Goal: Book appointment/travel/reservation

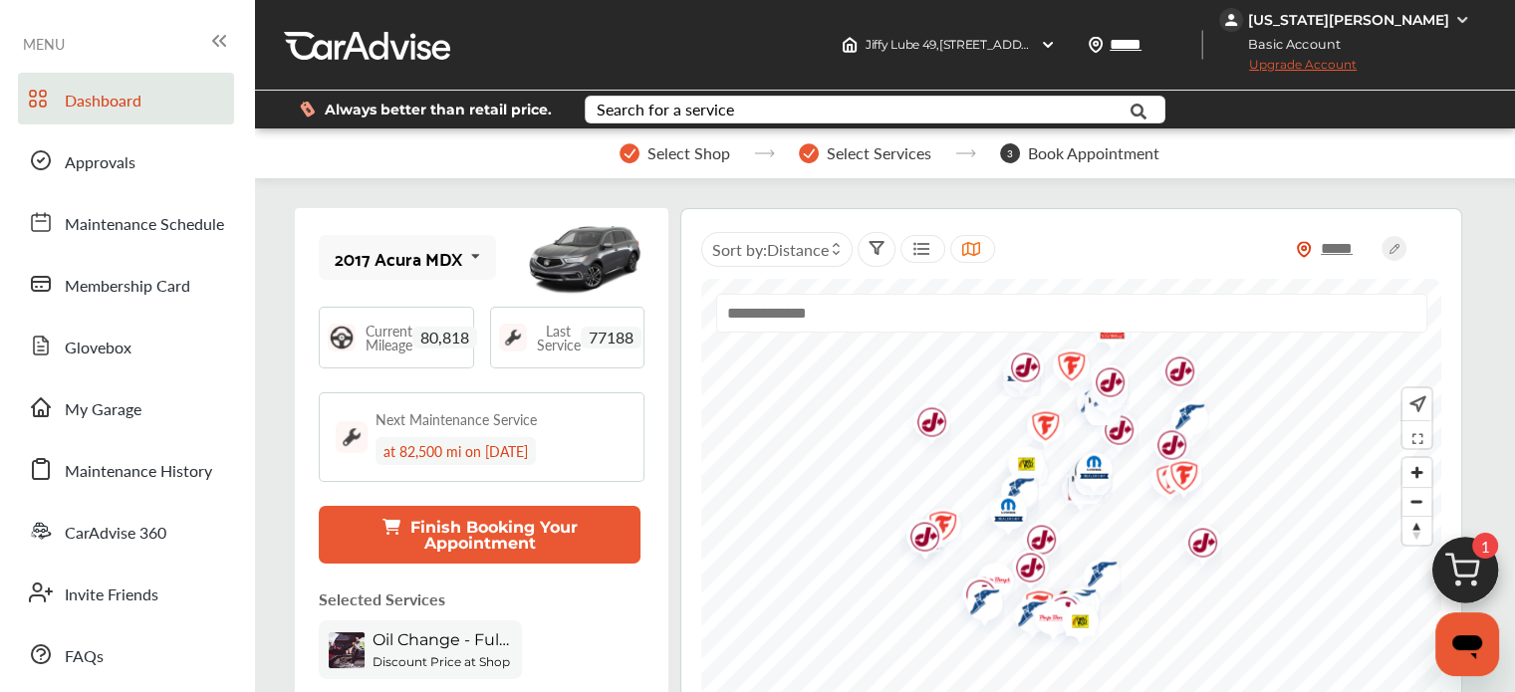
click at [1442, 557] on img at bounding box center [1465, 576] width 96 height 96
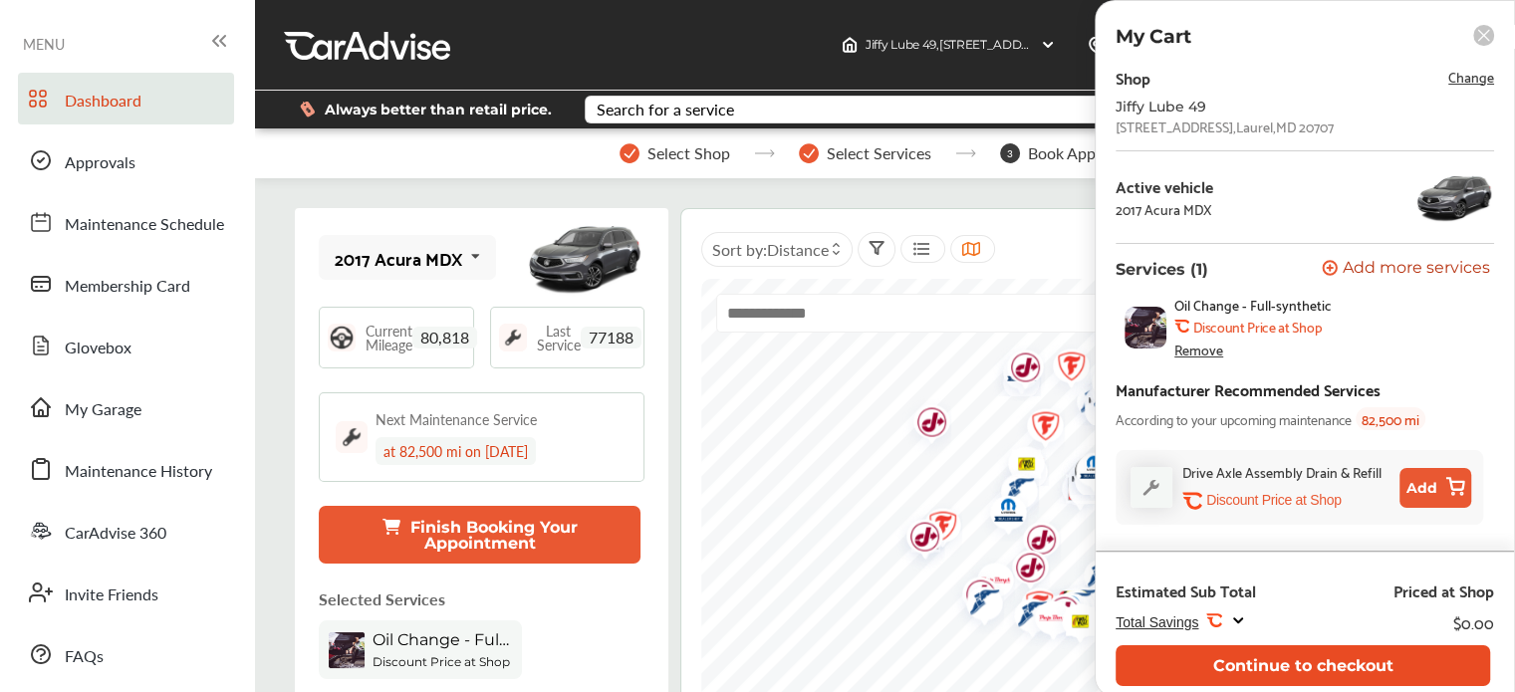
click at [1291, 667] on button "Continue to checkout" at bounding box center [1302, 665] width 374 height 41
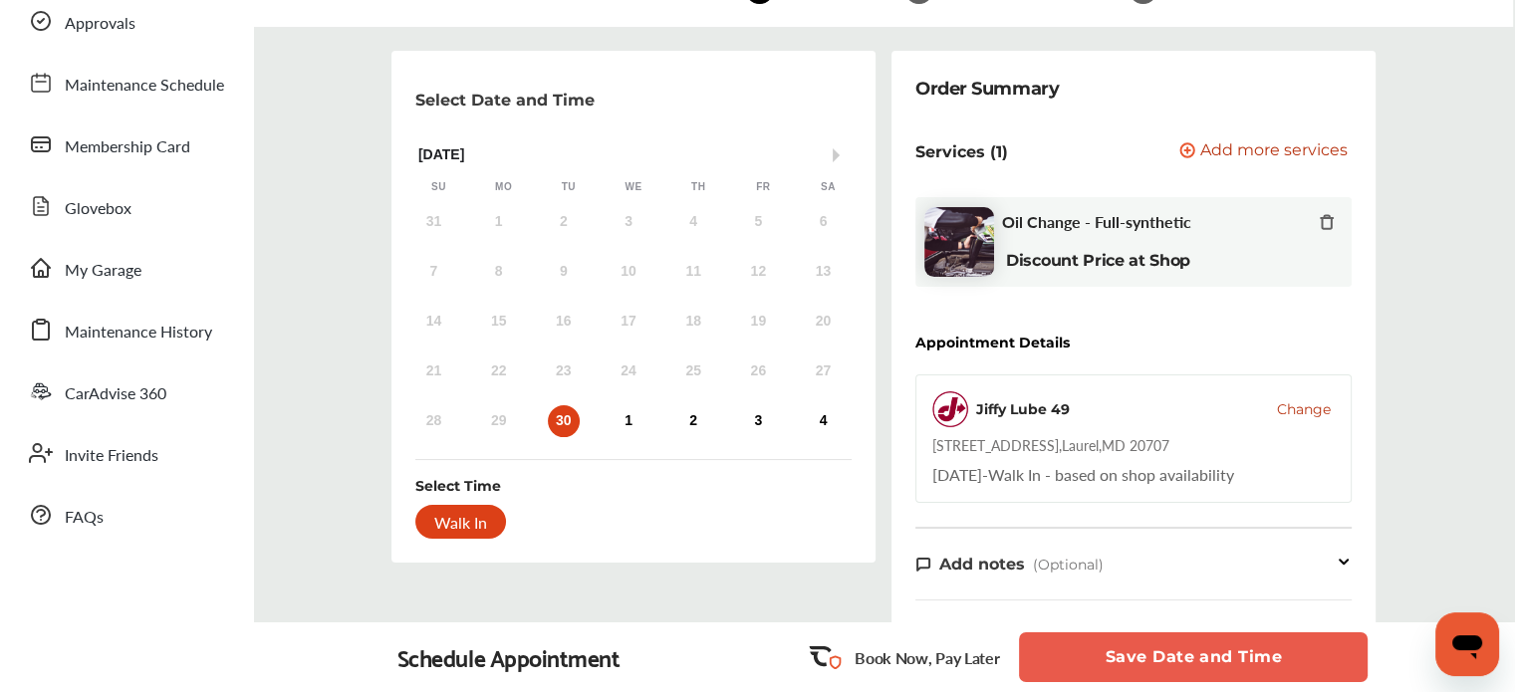
scroll to position [141, 0]
click at [1143, 664] on button "Save Date and Time" at bounding box center [1193, 657] width 349 height 50
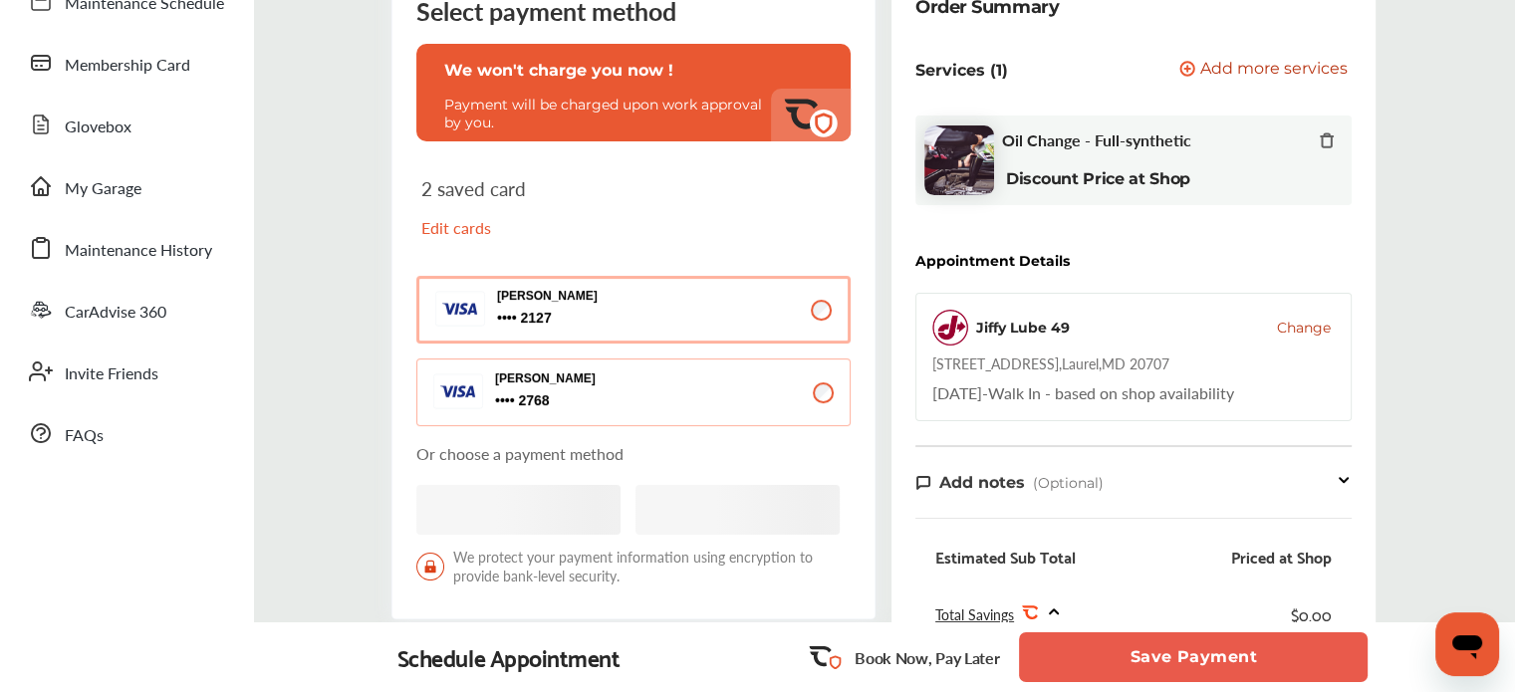
scroll to position [239, 0]
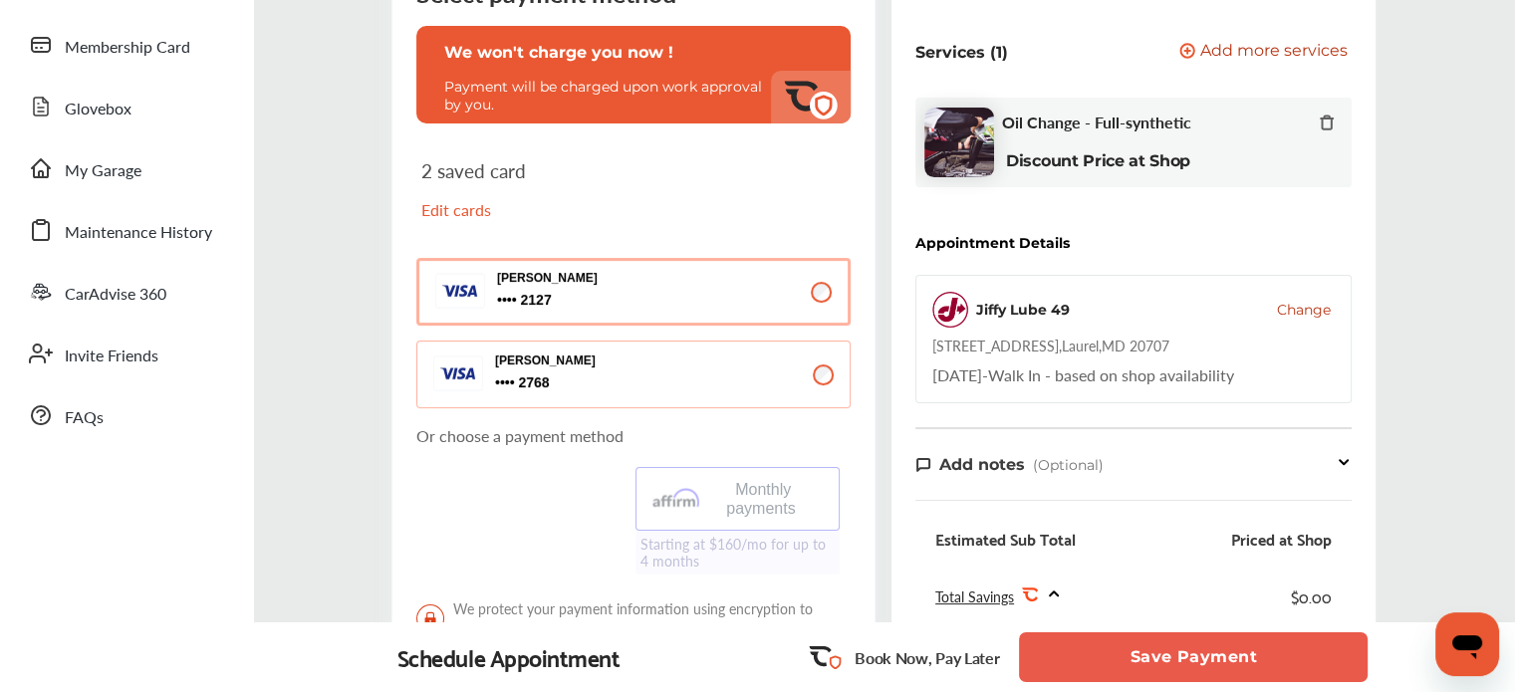
click at [1197, 657] on button "Save Payment" at bounding box center [1193, 657] width 349 height 50
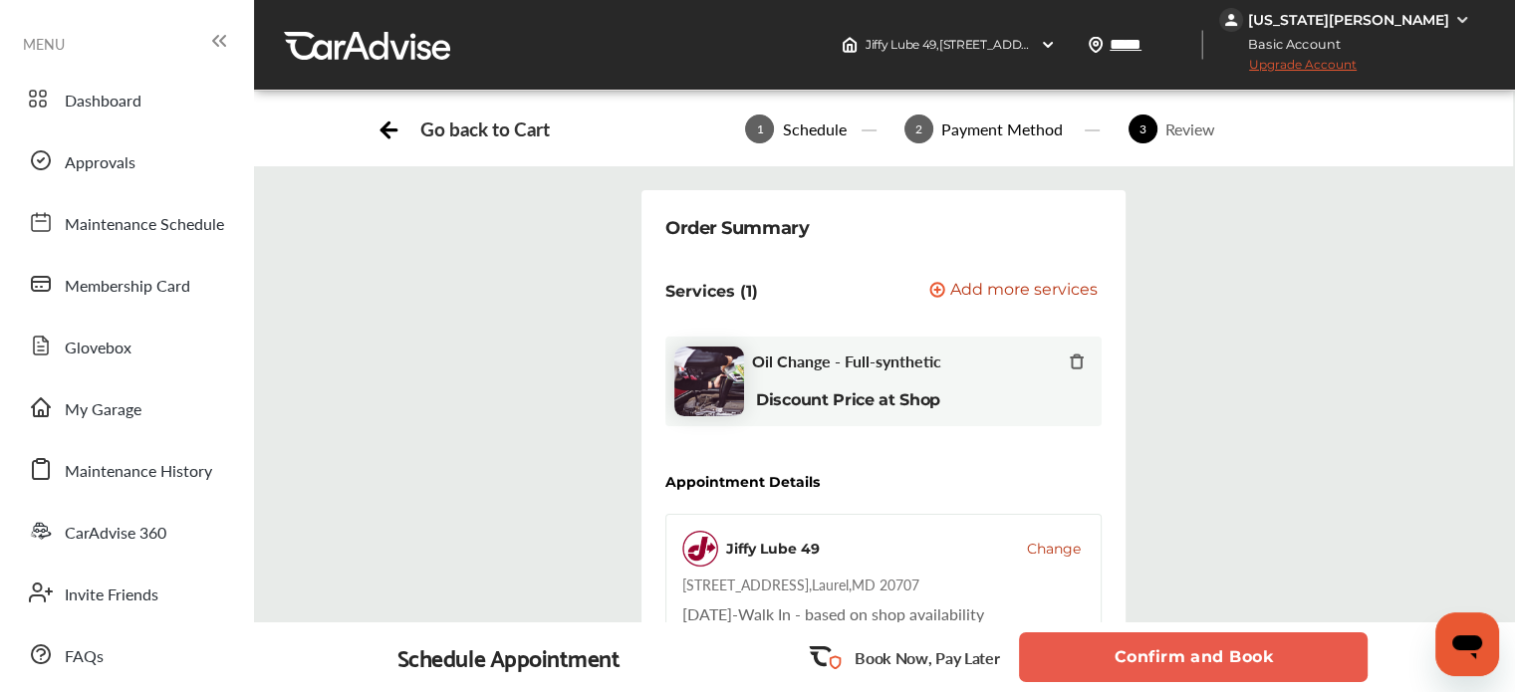
click at [1168, 648] on button "Confirm and Book" at bounding box center [1193, 657] width 349 height 50
